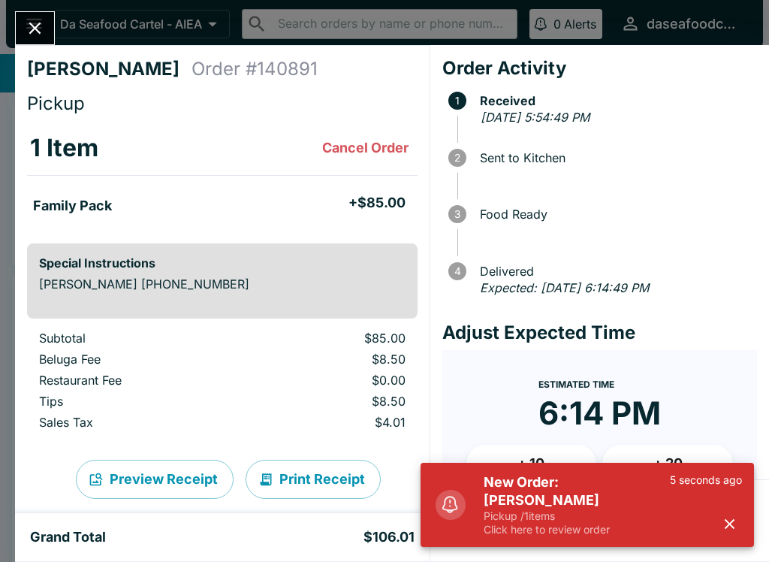
click at [731, 526] on icon "button" at bounding box center [730, 524] width 10 height 10
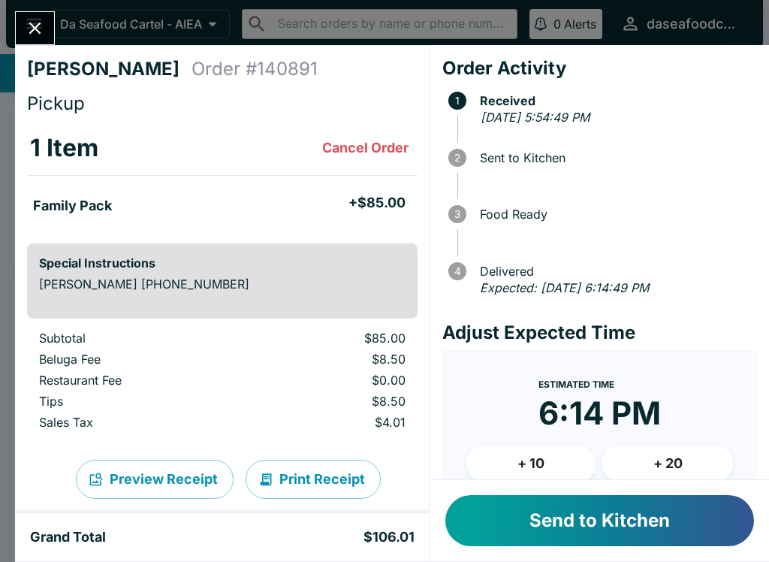
click at [699, 532] on button "Send to Kitchen" at bounding box center [599, 520] width 309 height 51
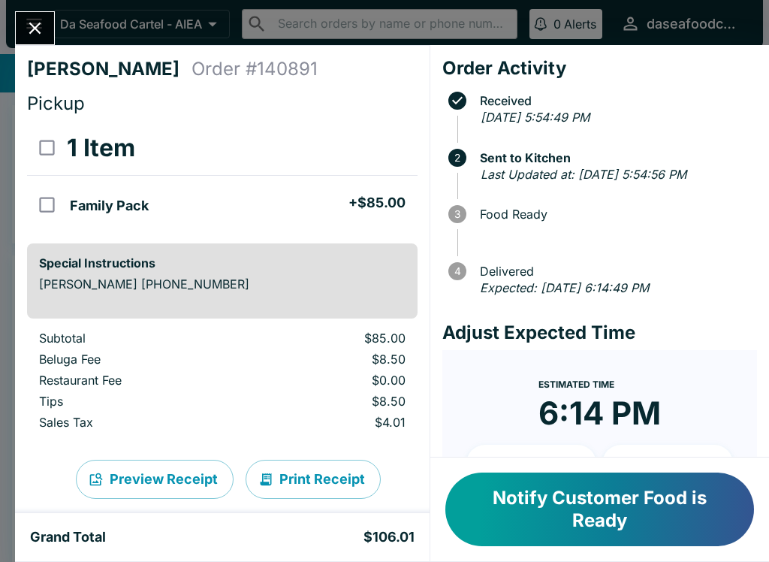
click at [37, 20] on icon "Close" at bounding box center [35, 28] width 20 height 20
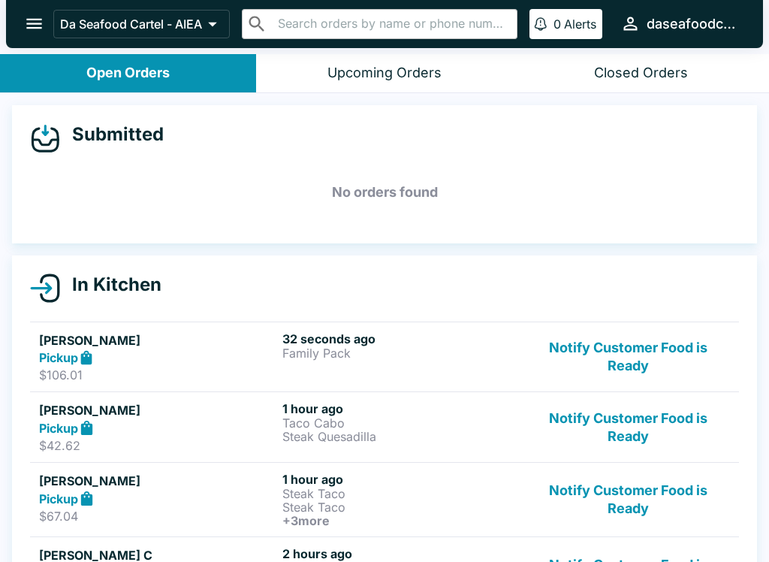
click at [35, 35] on button "open drawer" at bounding box center [34, 24] width 38 height 38
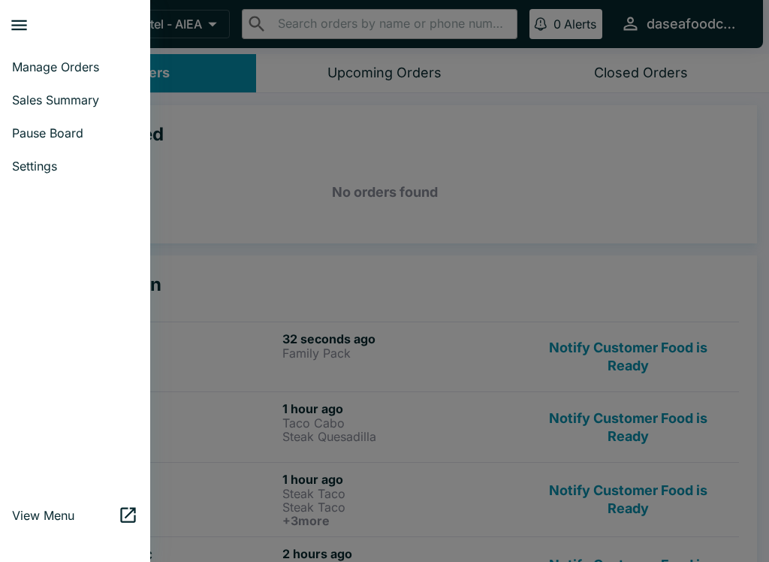
click at [371, 169] on div at bounding box center [384, 281] width 769 height 562
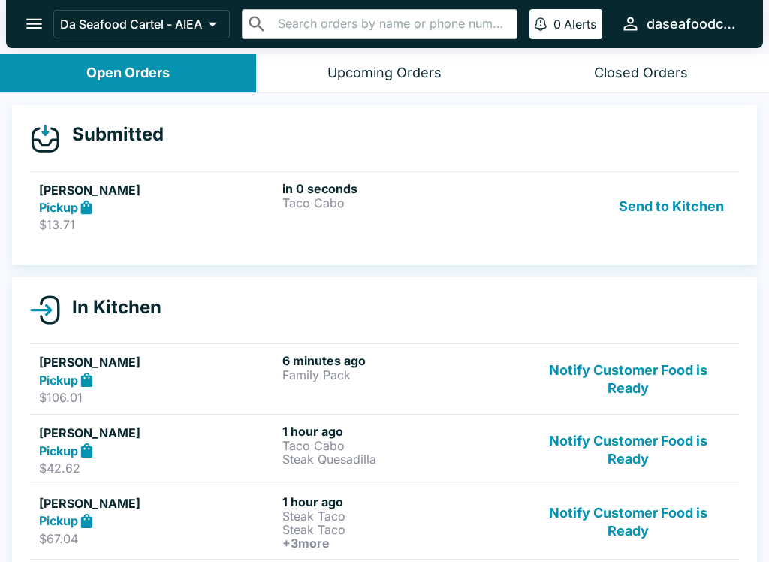
click at [579, 215] on div "Send to Kitchen" at bounding box center [627, 207] width 203 height 52
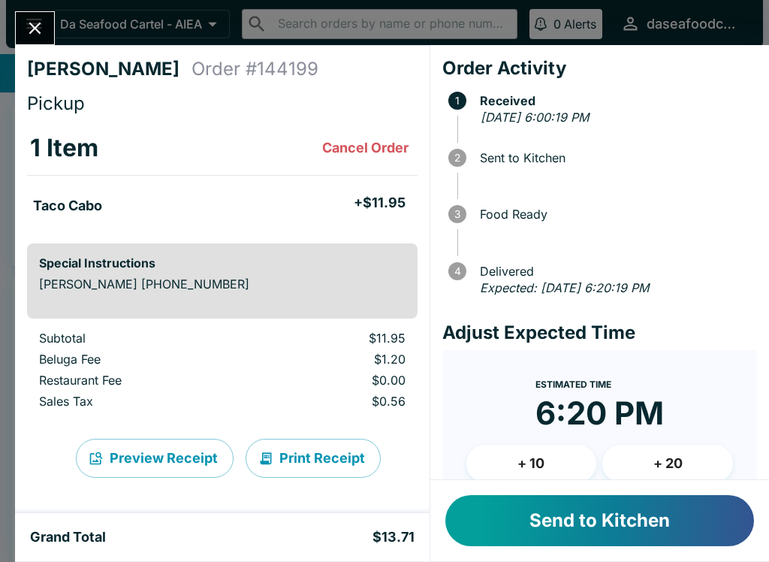
click at [672, 512] on button "Send to Kitchen" at bounding box center [599, 520] width 309 height 51
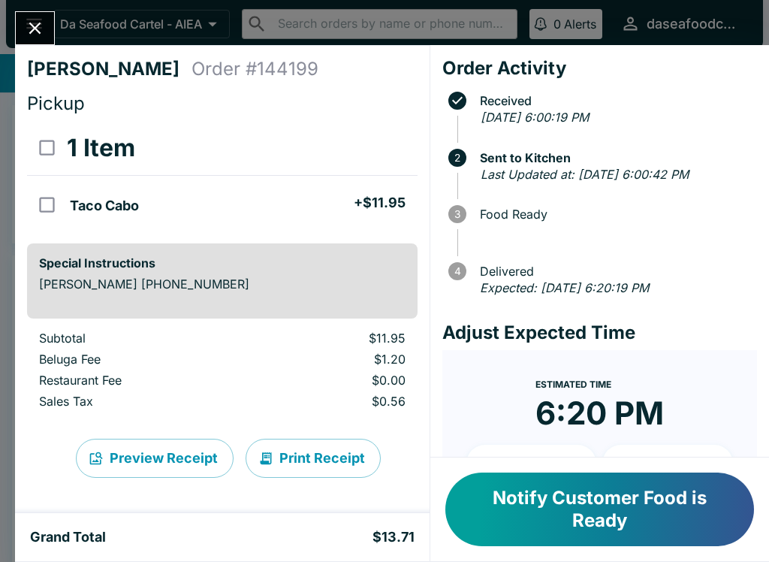
click at [40, 29] on icon "Close" at bounding box center [35, 28] width 20 height 20
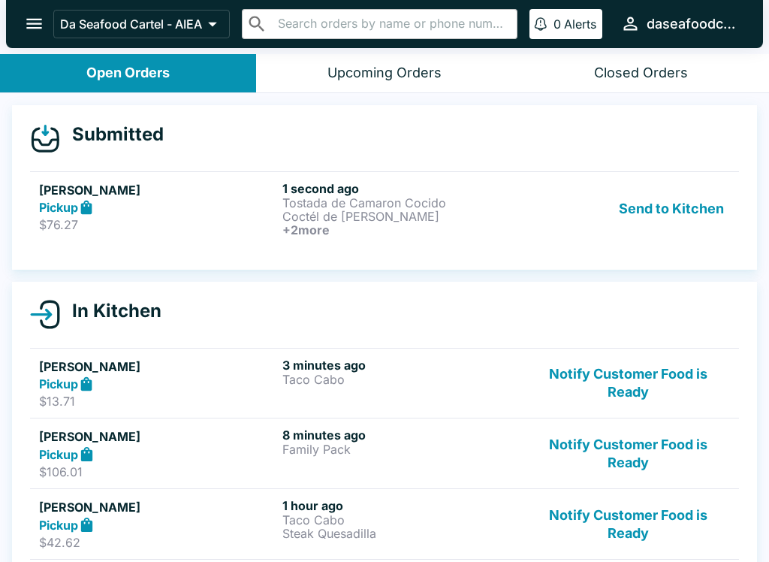
click at [583, 234] on div "Send to Kitchen" at bounding box center [627, 209] width 203 height 56
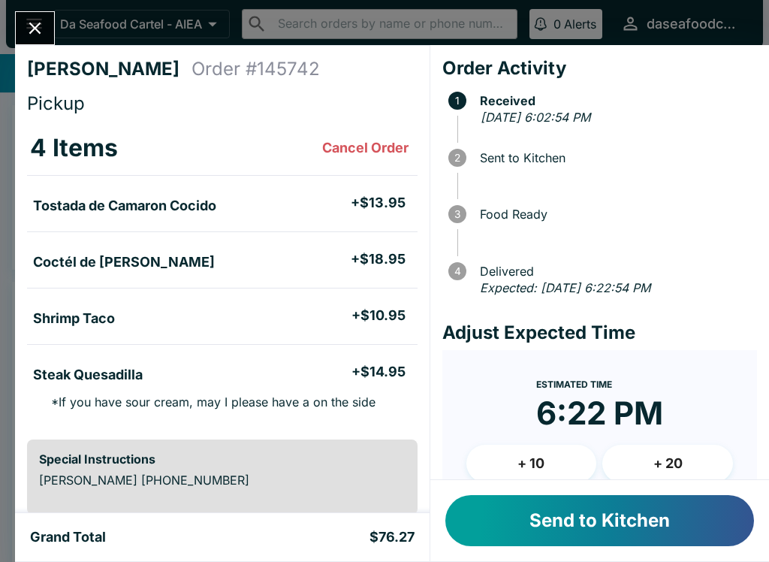
click at [694, 523] on button "Send to Kitchen" at bounding box center [599, 520] width 309 height 51
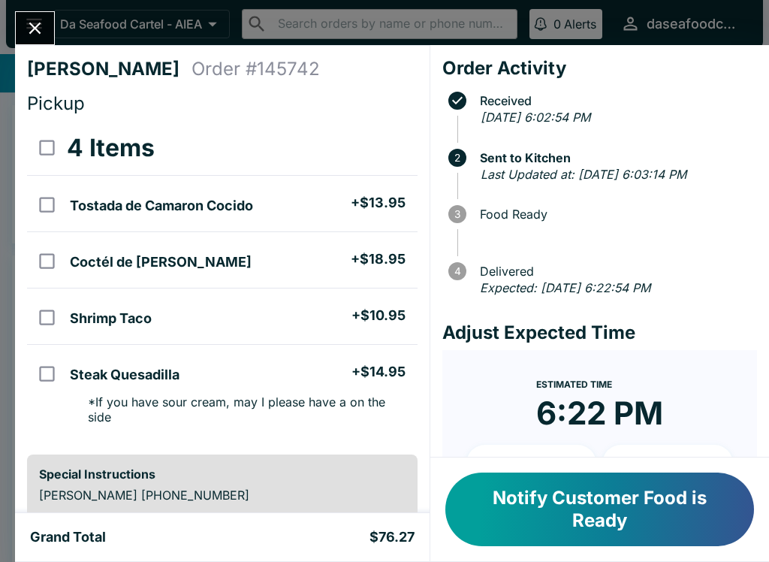
click at [32, 29] on icon "Close" at bounding box center [35, 28] width 20 height 20
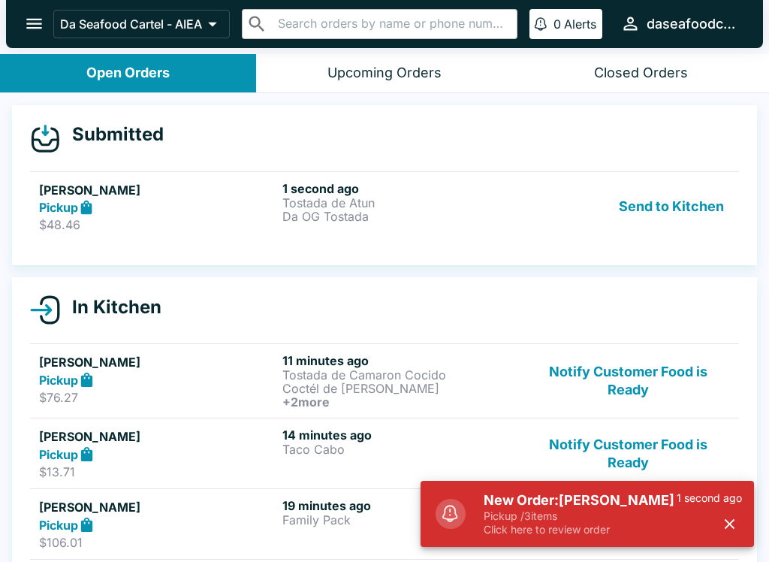
click at [562, 225] on div "Send to Kitchen" at bounding box center [627, 207] width 203 height 52
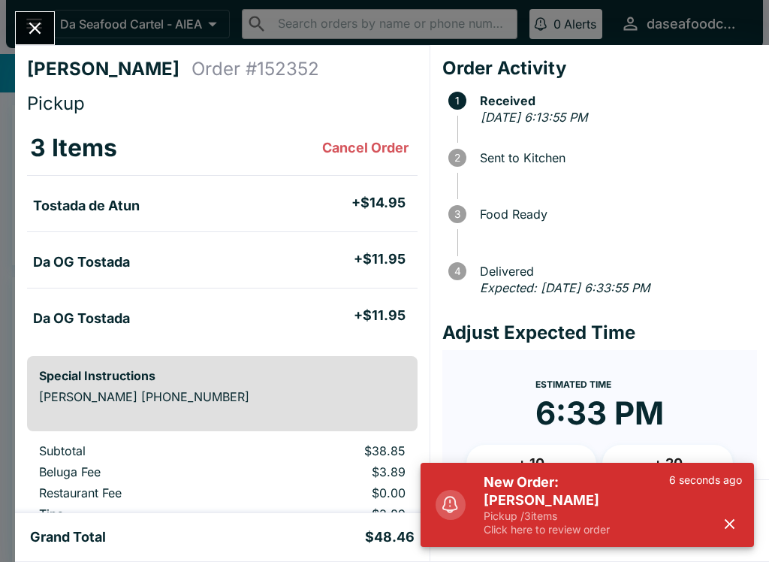
click at [721, 527] on icon "button" at bounding box center [729, 523] width 17 height 17
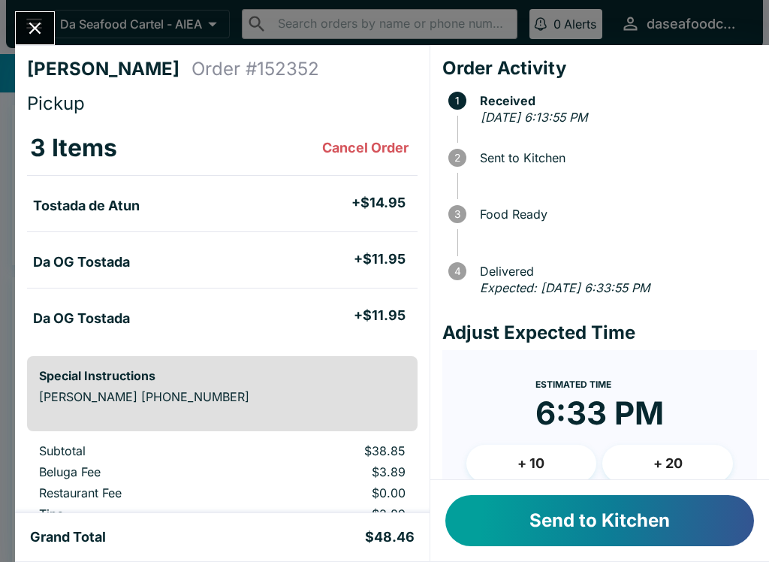
click at [684, 523] on button "Send to Kitchen" at bounding box center [599, 520] width 309 height 51
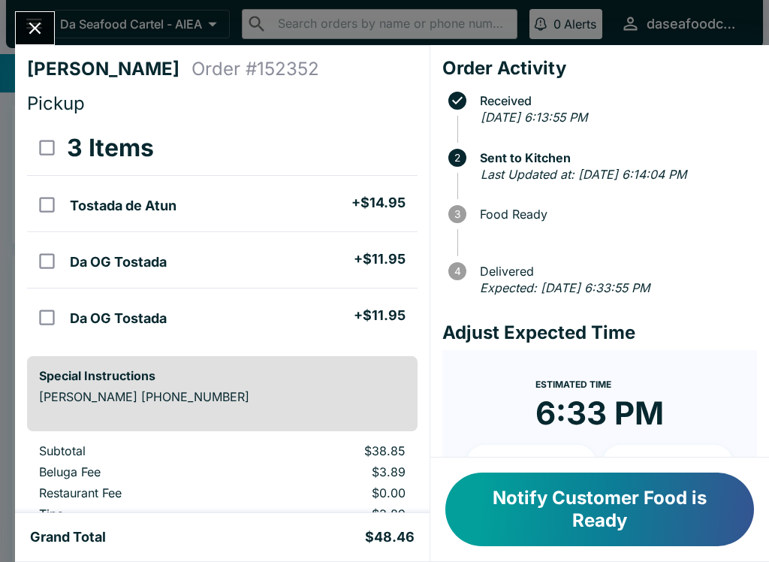
click at [25, 34] on icon "Close" at bounding box center [35, 28] width 20 height 20
